Goal: Download file/media

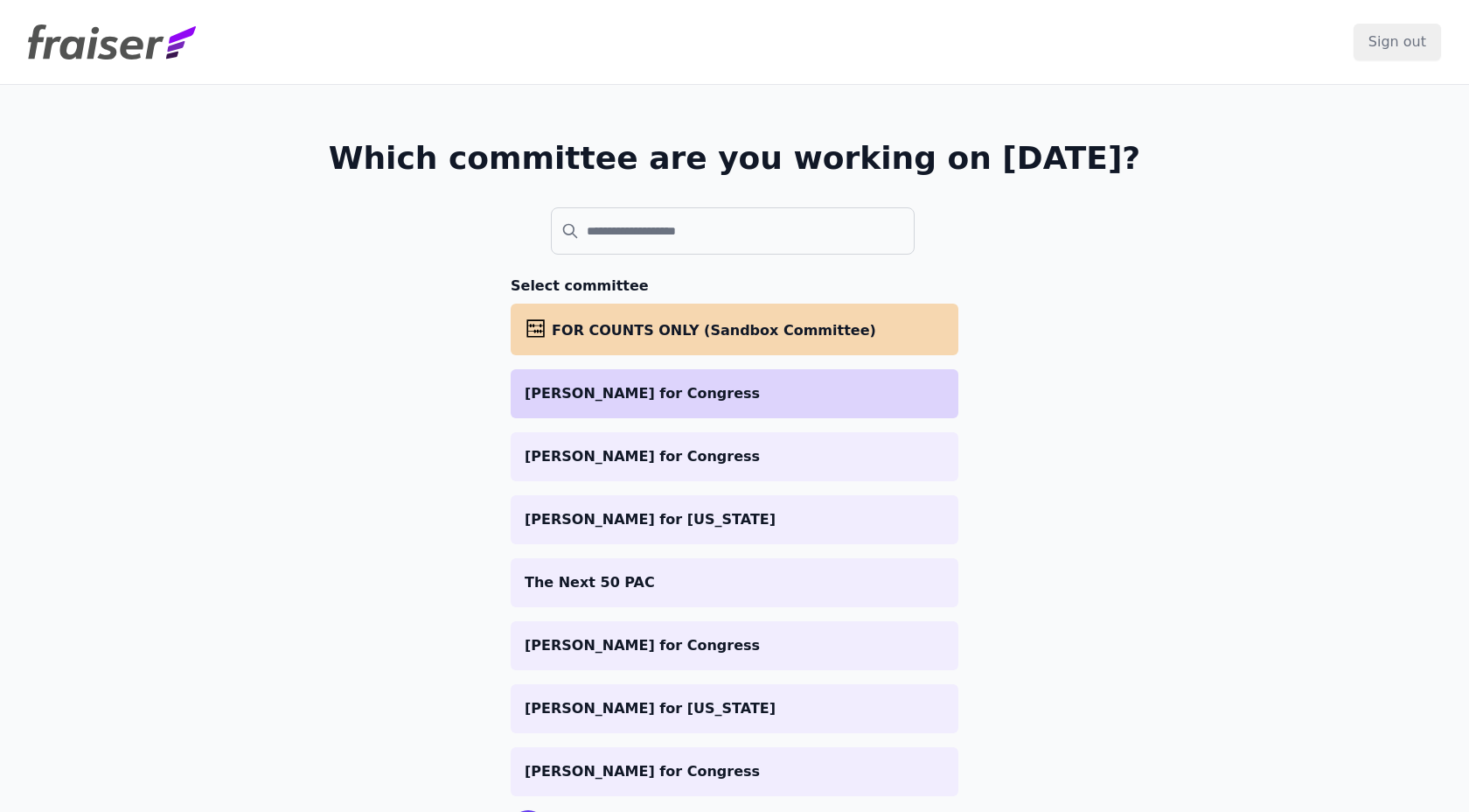
scroll to position [88, 0]
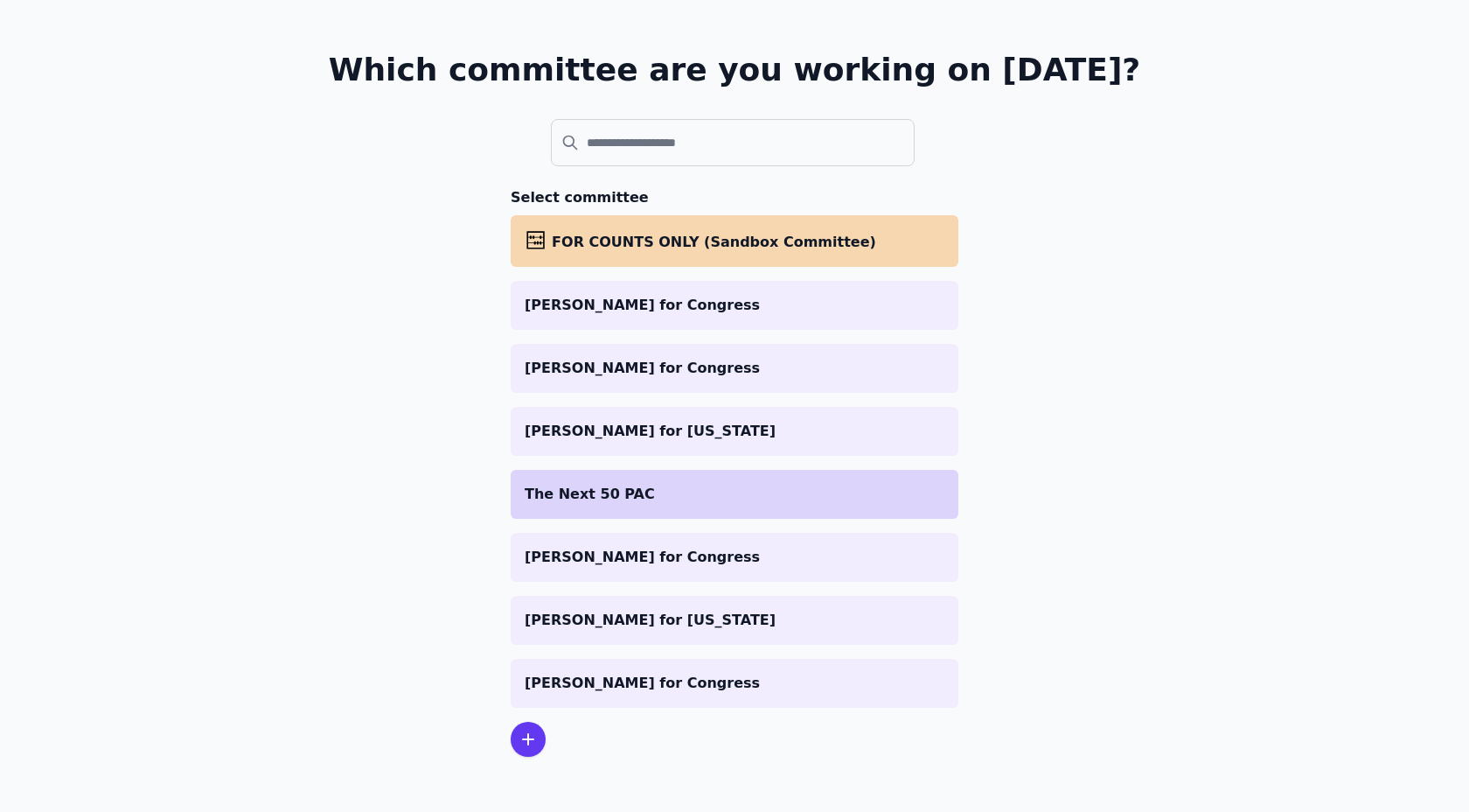
click at [542, 505] on li "The Next 50 PAC" at bounding box center [734, 494] width 448 height 49
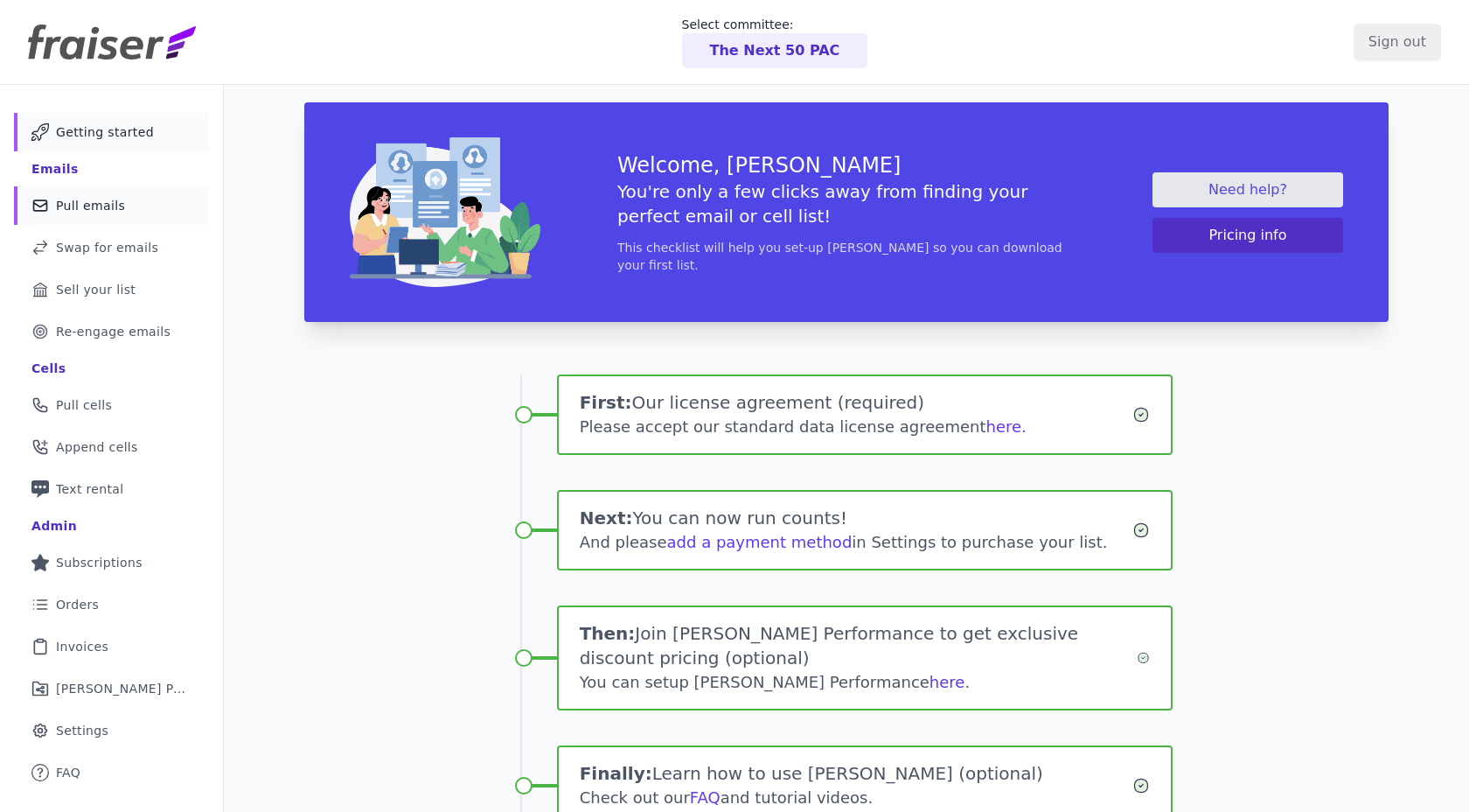
click at [63, 212] on span "Pull emails" at bounding box center [90, 205] width 69 height 17
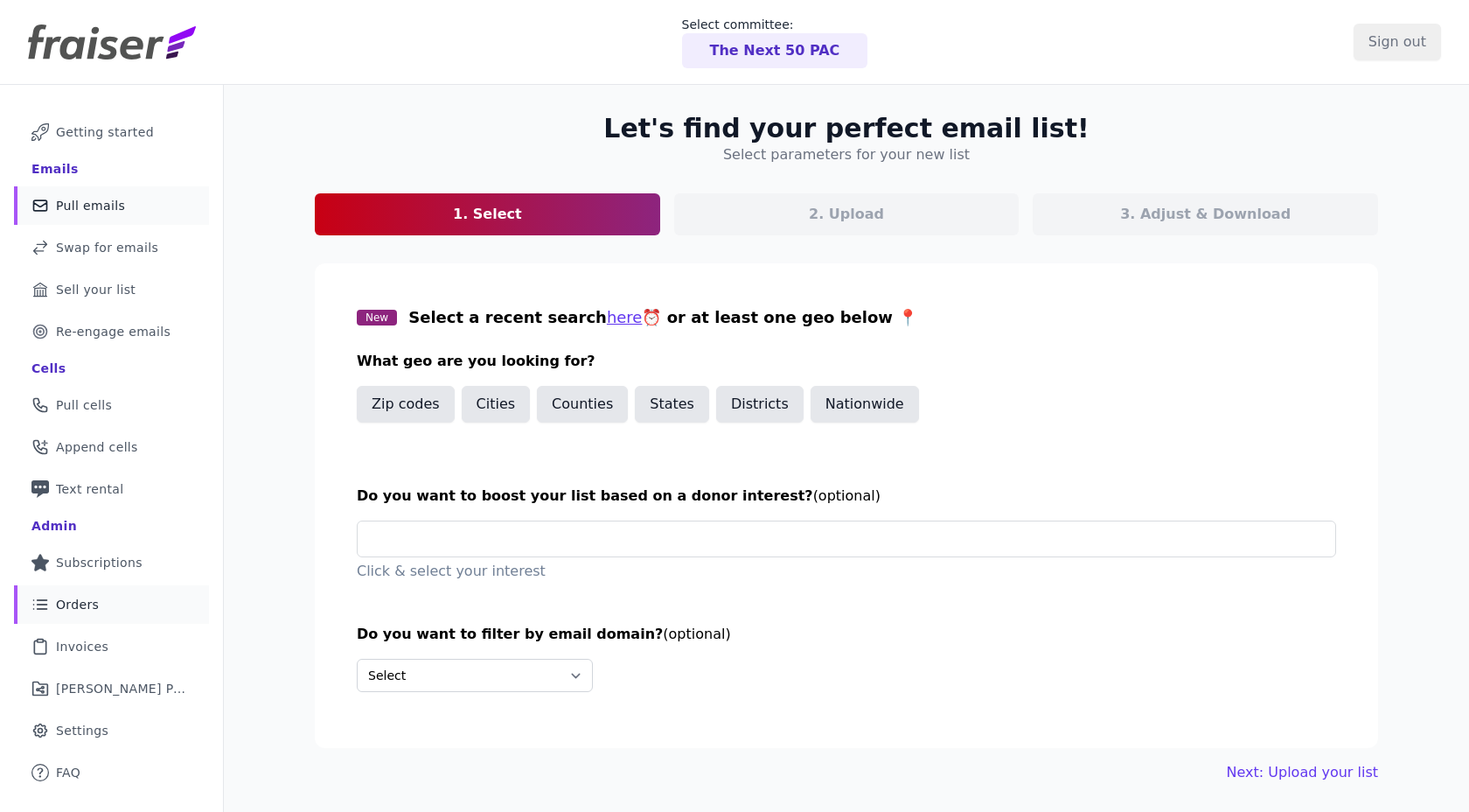
click at [108, 606] on link "List Icon Outline of bulleted list Orders" at bounding box center [111, 604] width 195 height 38
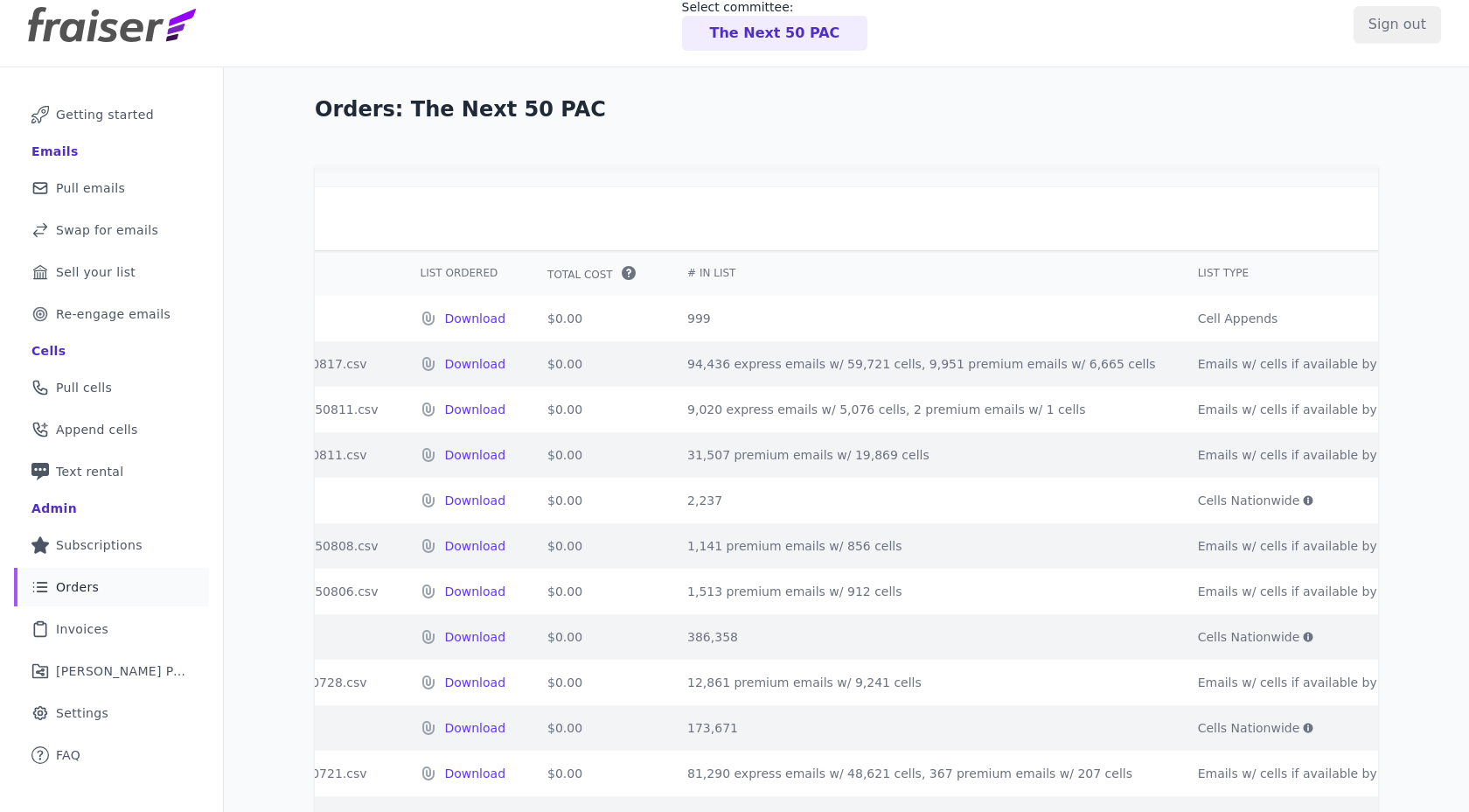
scroll to position [0, 538]
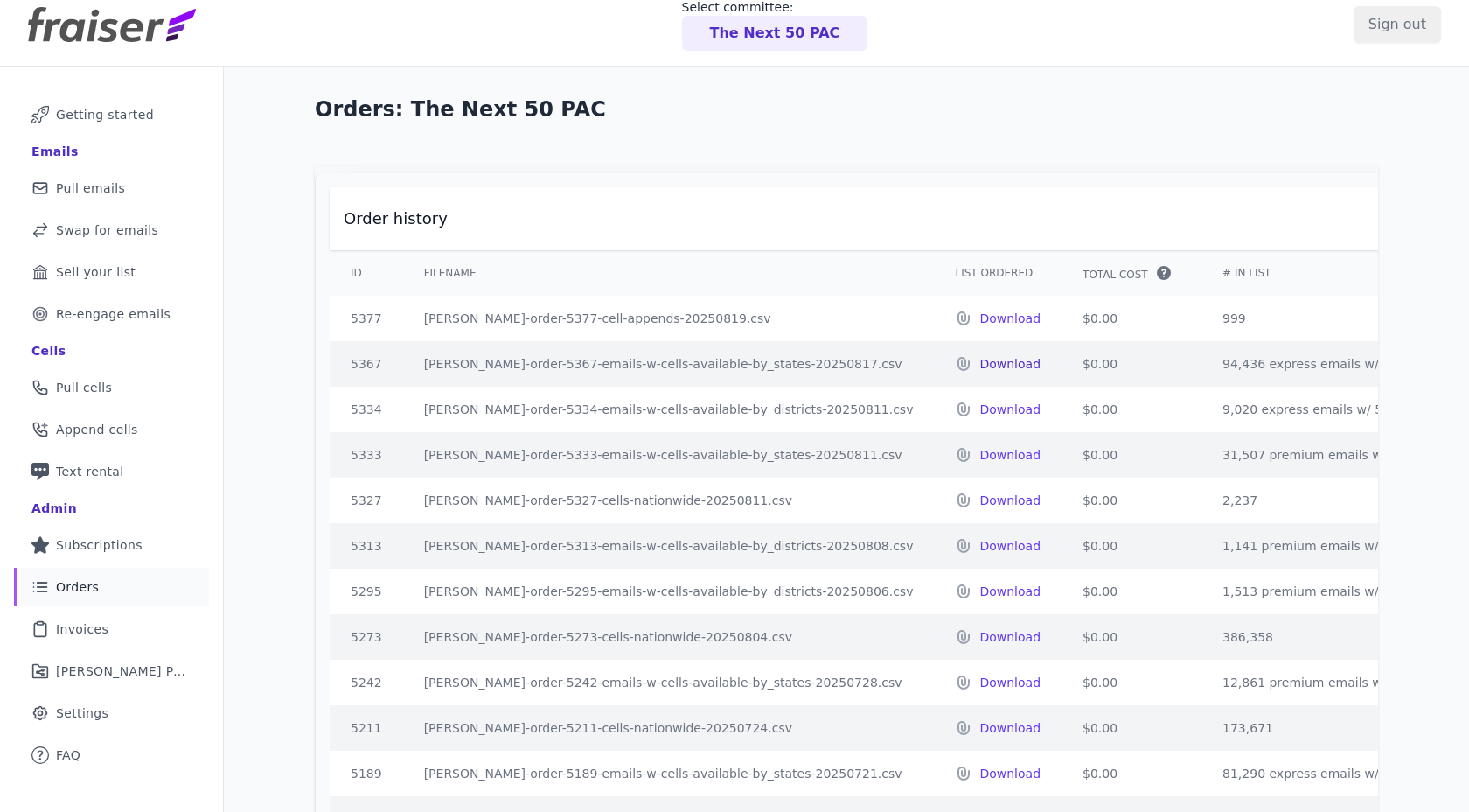
click at [979, 360] on p "Download" at bounding box center [1010, 363] width 61 height 17
